Goal: Task Accomplishment & Management: Complete application form

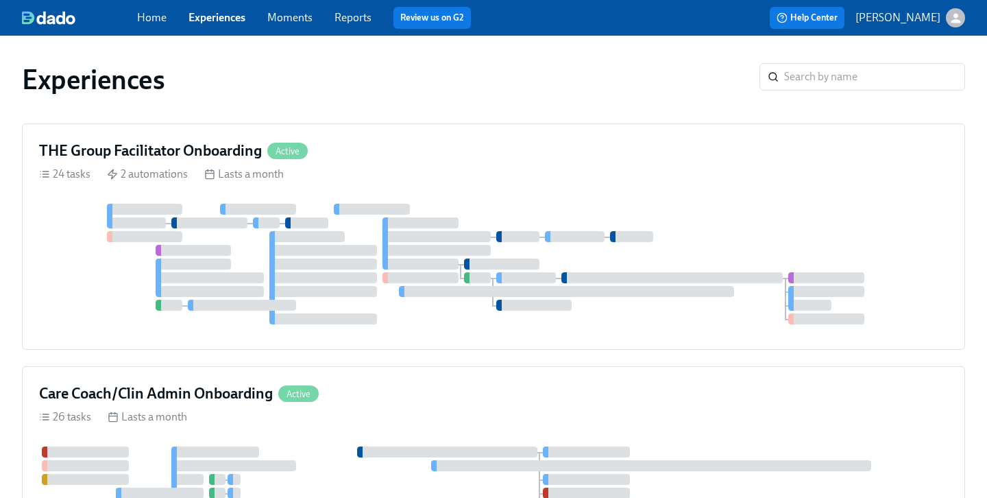
click at [227, 16] on link "Experiences" at bounding box center [217, 17] width 57 height 13
click at [226, 16] on link "Experiences" at bounding box center [217, 17] width 57 height 13
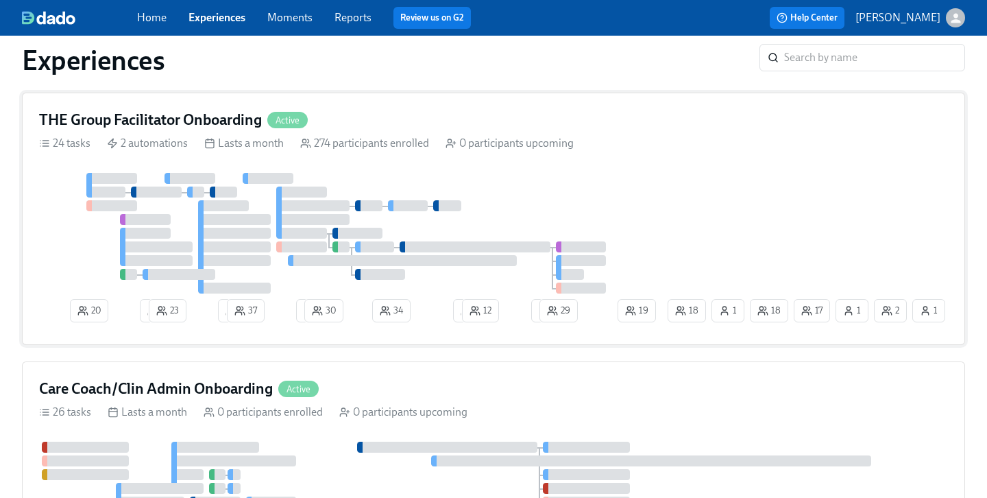
scroll to position [30, 0]
click at [331, 123] on div "THE Group Facilitator Onboarding Active" at bounding box center [493, 120] width 909 height 21
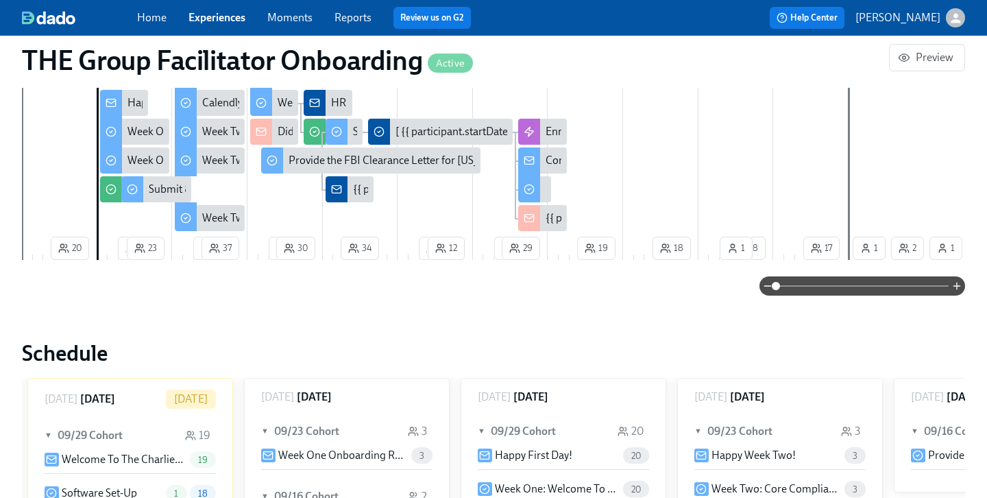
scroll to position [1214, 0]
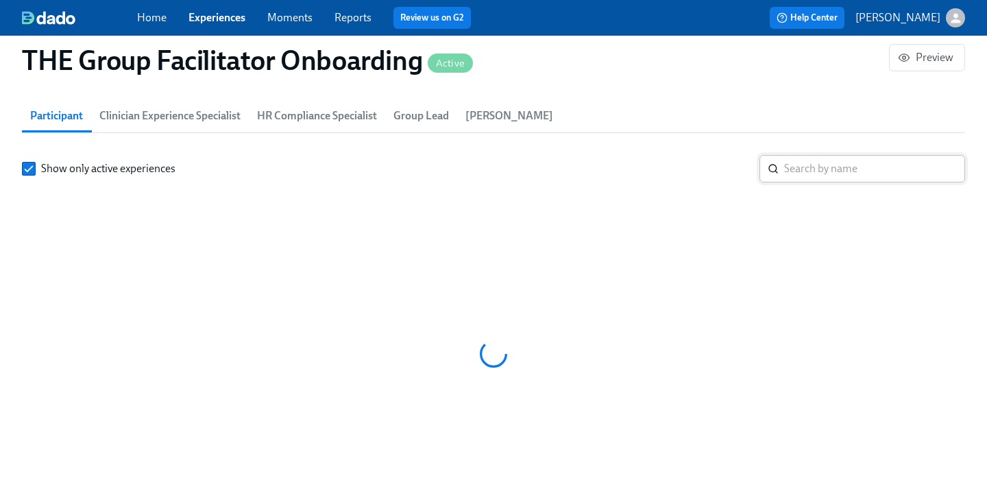
click at [813, 171] on input "search" at bounding box center [874, 168] width 181 height 27
paste input "[PERSON_NAME]"
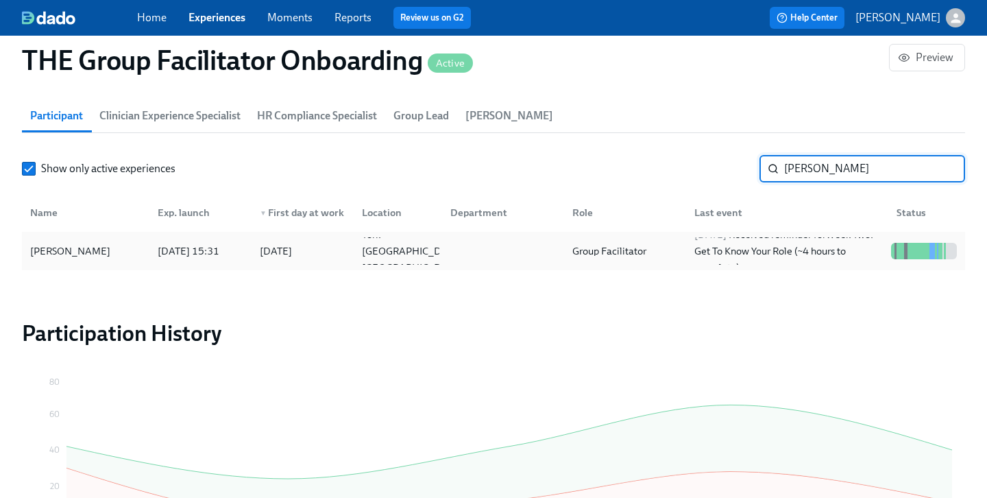
type input "[PERSON_NAME]"
click at [73, 240] on div "[PERSON_NAME]" at bounding box center [86, 250] width 122 height 27
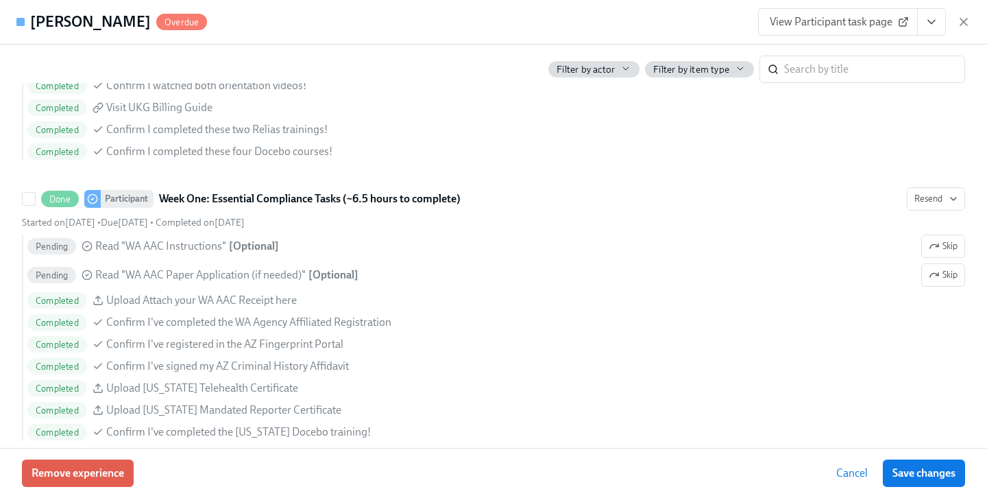
scroll to position [1120, 0]
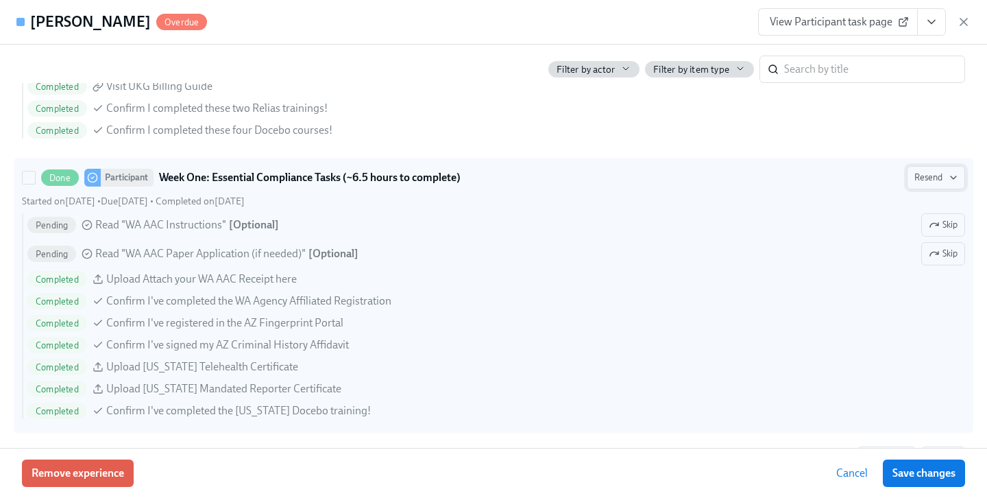
click at [959, 176] on button "Resend" at bounding box center [936, 177] width 58 height 23
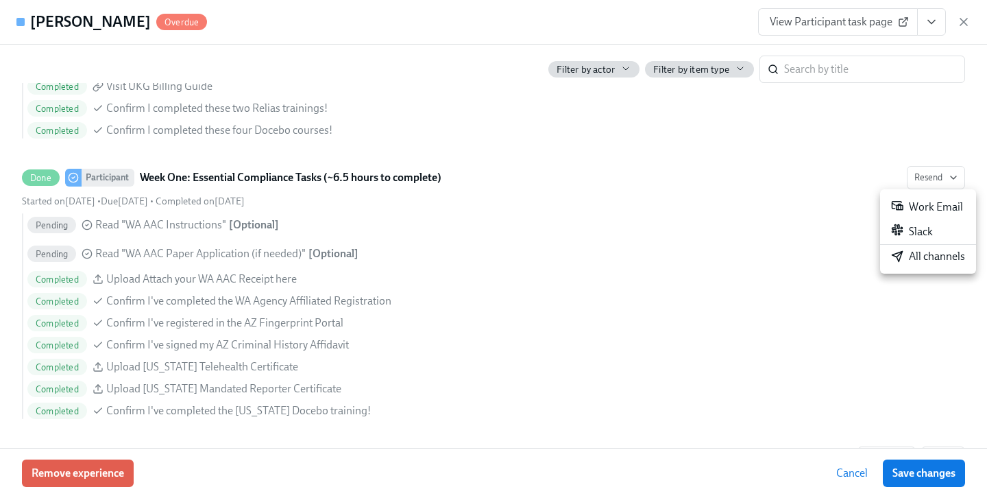
click at [923, 254] on div "All channels" at bounding box center [928, 256] width 74 height 15
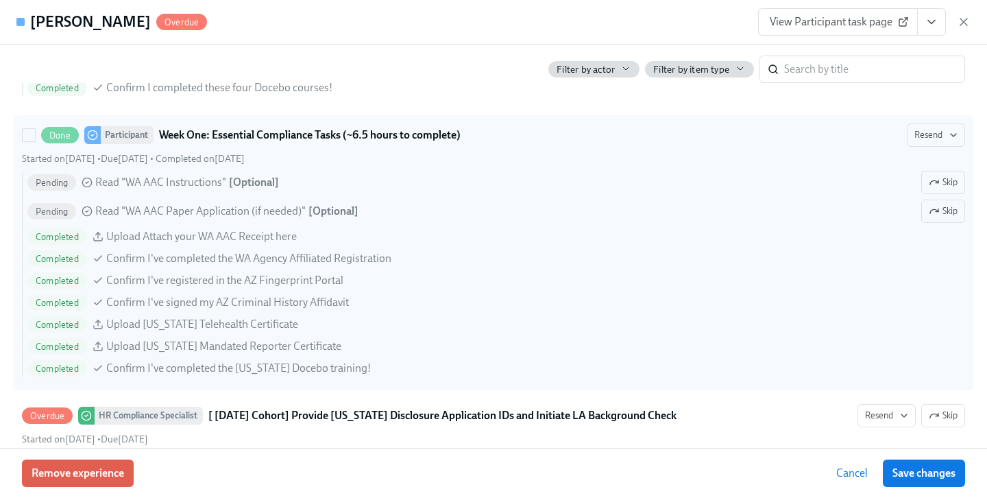
scroll to position [1159, 0]
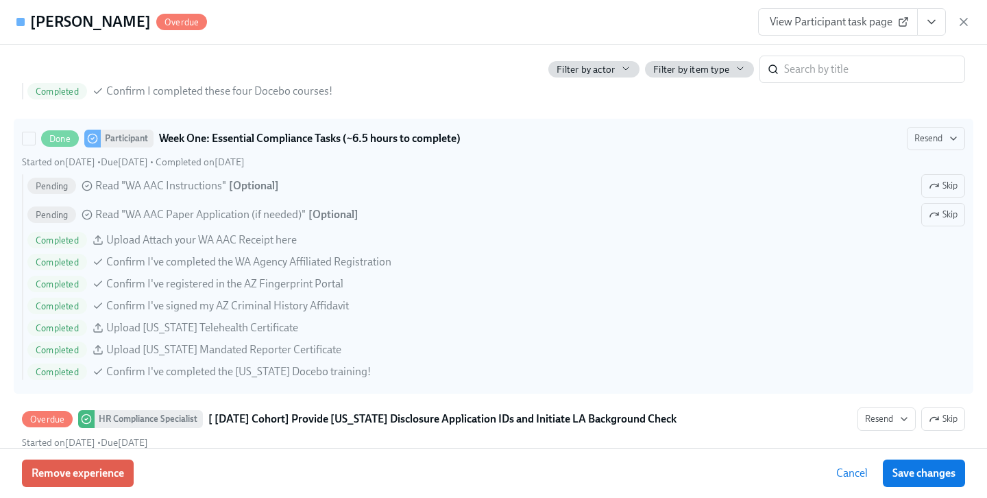
click at [57, 263] on span "Completed" at bounding box center [57, 262] width 60 height 10
click at [35, 145] on input "Done Participant Week One: Essential Compliance Tasks (~6.5 hours to complete) …" at bounding box center [29, 138] width 12 height 12
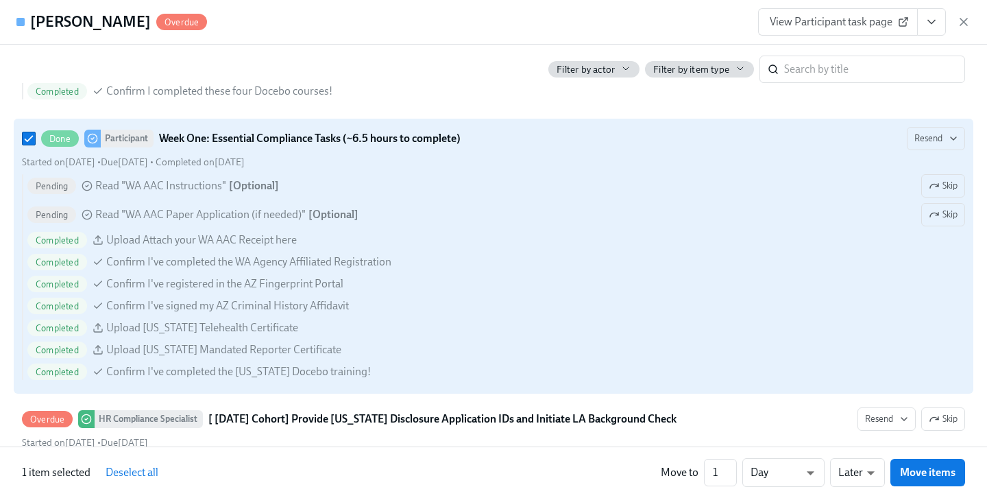
click at [171, 215] on span "Read "WA AAC Paper Application (if needed)"" at bounding box center [200, 214] width 211 height 15
click at [35, 145] on input "Done Participant Week One: Essential Compliance Tasks (~6.5 hours to complete) …" at bounding box center [29, 138] width 12 height 12
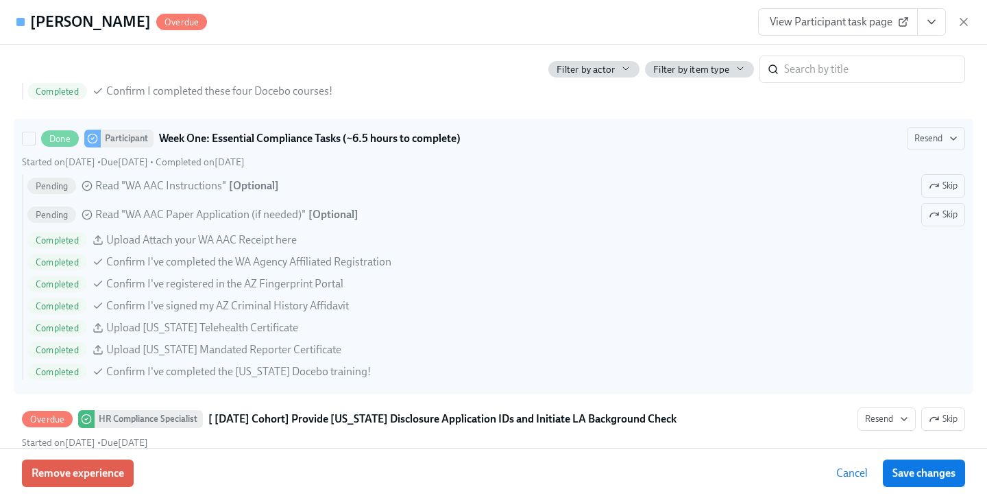
click at [208, 181] on span "Read "WA AAC Instructions"" at bounding box center [160, 185] width 131 height 15
click at [35, 145] on input "Done Participant Week One: Essential Compliance Tasks (~6.5 hours to complete) …" at bounding box center [29, 138] width 12 height 12
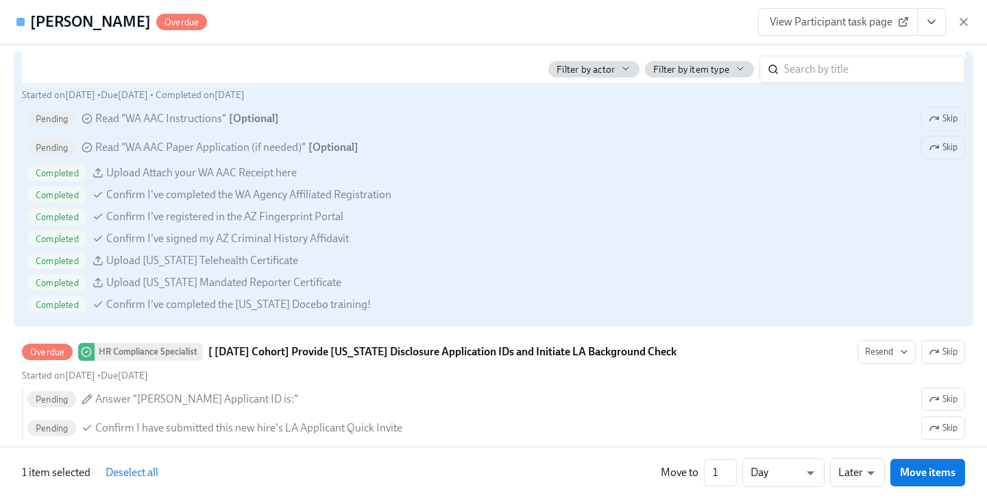
scroll to position [1227, 0]
click at [180, 213] on span "Confirm I've registered in the AZ Fingerprint Portal" at bounding box center [224, 215] width 237 height 15
click at [35, 76] on input "Done Participant Week One: Essential Compliance Tasks (~6.5 hours to complete) …" at bounding box center [29, 70] width 12 height 12
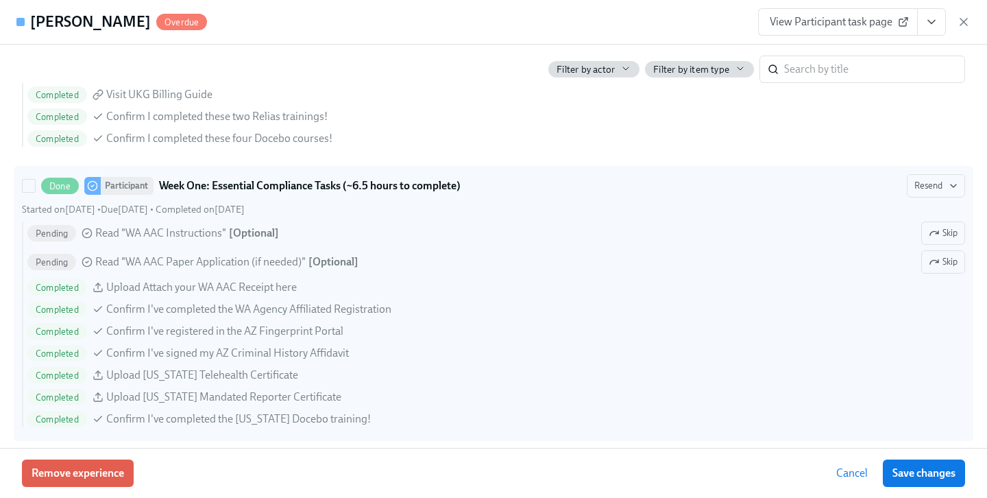
scroll to position [1107, 0]
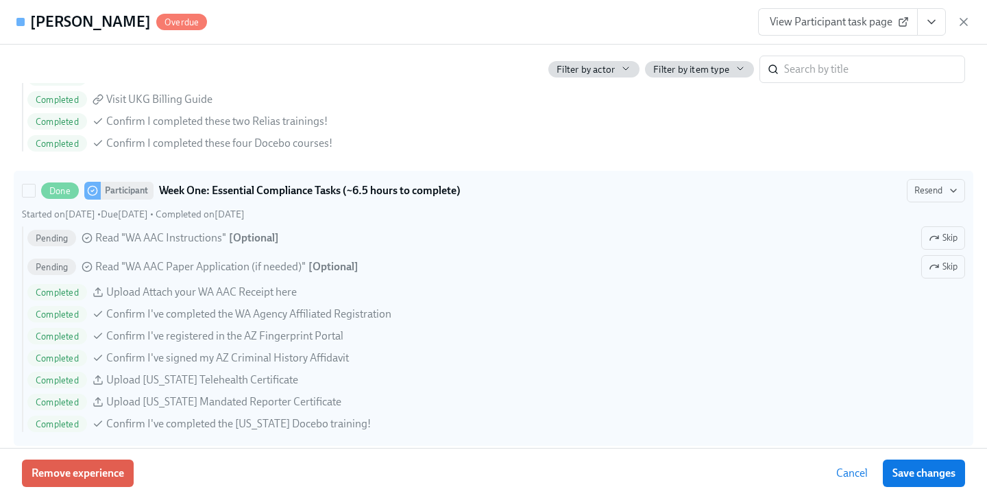
click at [188, 304] on div "Pending Read "WA AAC Instructions" [ Optional ] Skip Pending Read "WA AAC Paper…" at bounding box center [494, 329] width 944 height 206
click at [35, 197] on input "Done Participant Week One: Essential Compliance Tasks (~6.5 hours to complete) …" at bounding box center [29, 190] width 12 height 12
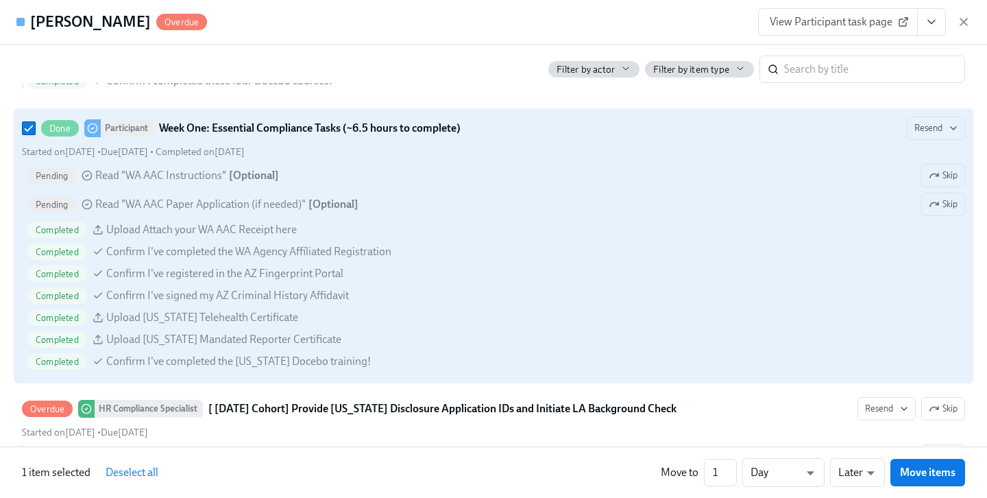
scroll to position [1168, 0]
click at [30, 128] on input "Done Participant Week One: Essential Compliance Tasks (~6.5 hours to complete) …" at bounding box center [29, 129] width 12 height 12
checkbox input "false"
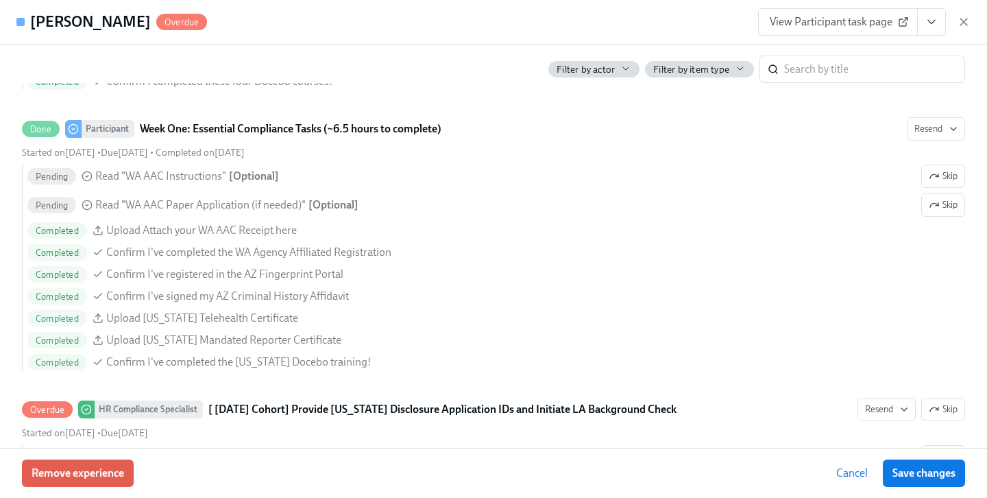
click at [847, 468] on span "Cancel" at bounding box center [853, 473] width 32 height 14
